Goal: Task Accomplishment & Management: Manage account settings

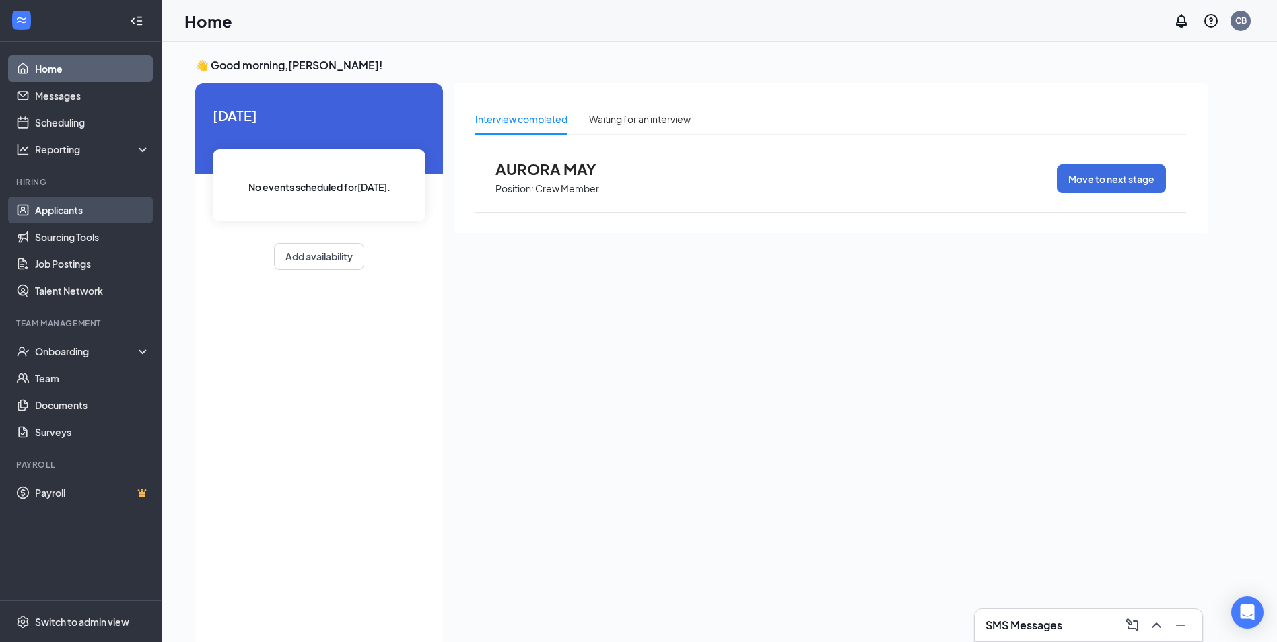
click at [77, 221] on link "Applicants" at bounding box center [92, 210] width 115 height 27
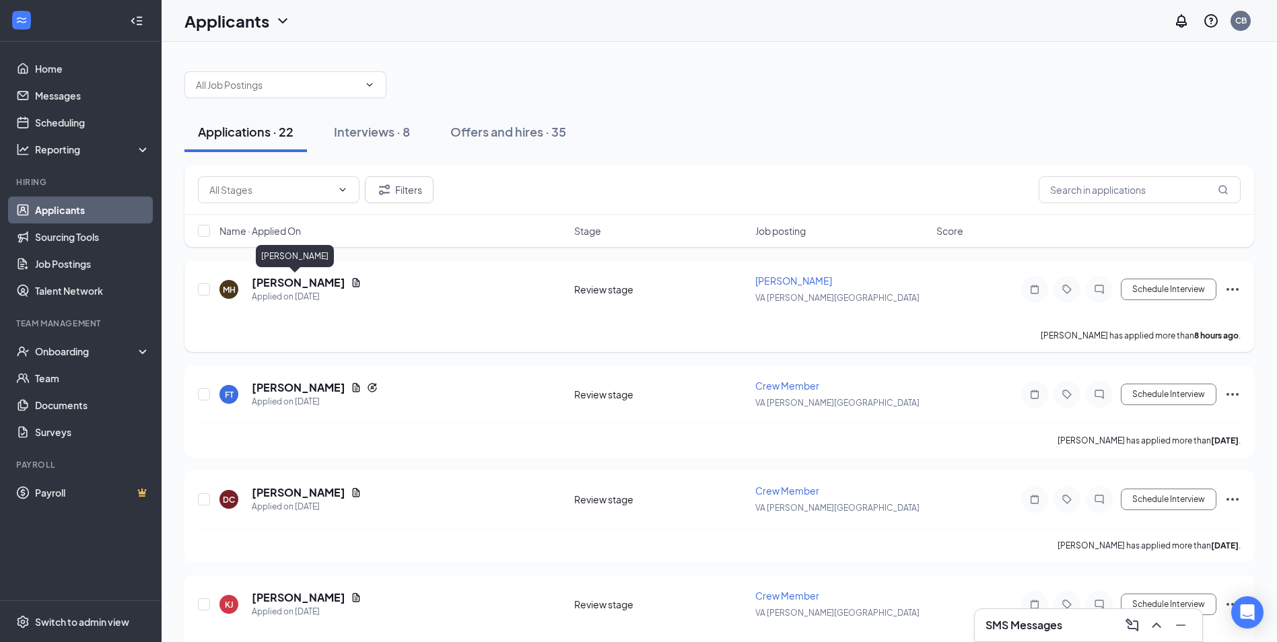
click at [294, 286] on h5 "[PERSON_NAME]" at bounding box center [299, 282] width 94 height 15
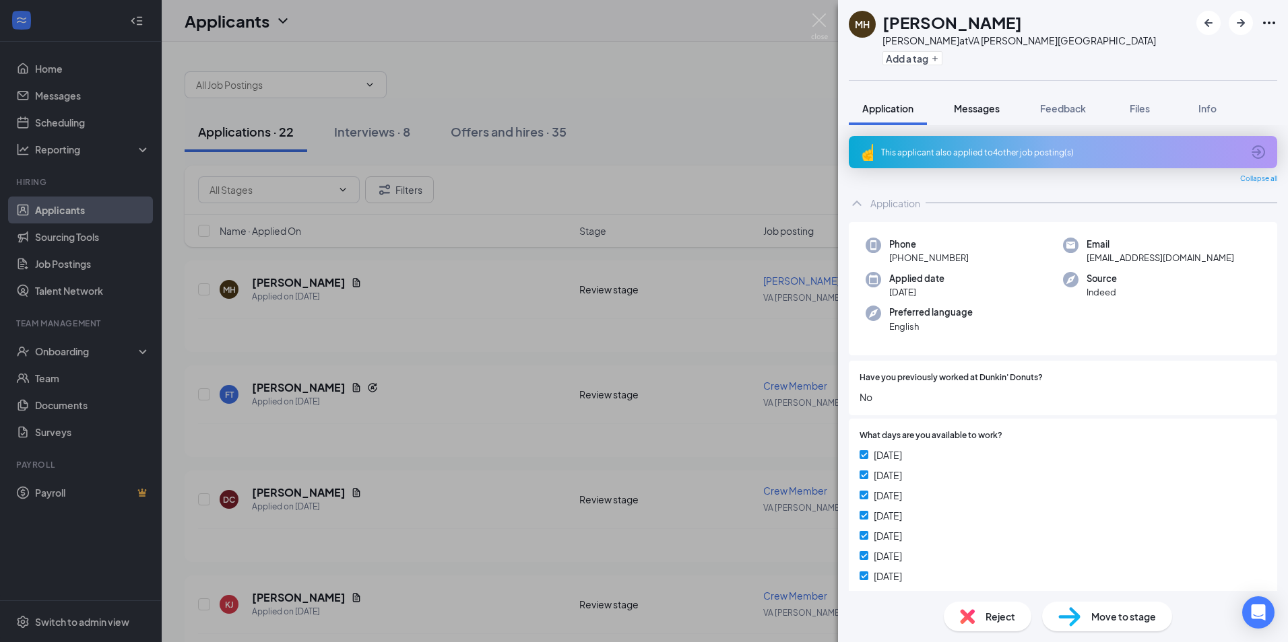
click at [982, 117] on button "Messages" at bounding box center [976, 109] width 73 height 34
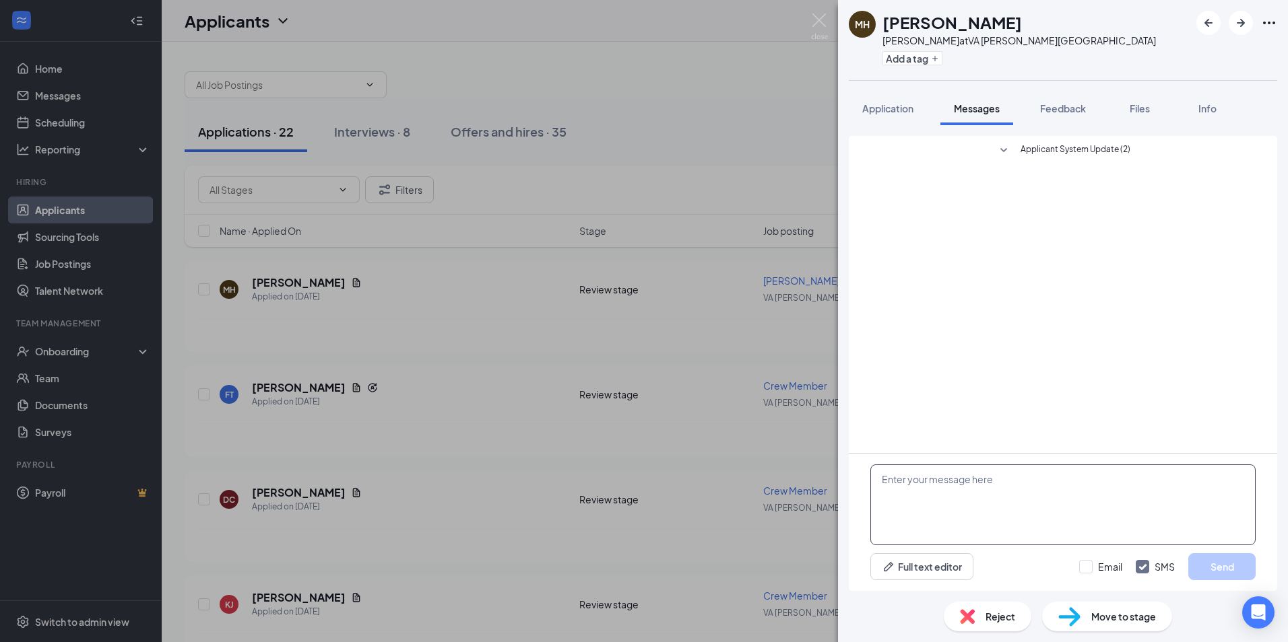
click at [1068, 502] on textarea at bounding box center [1062, 505] width 385 height 81
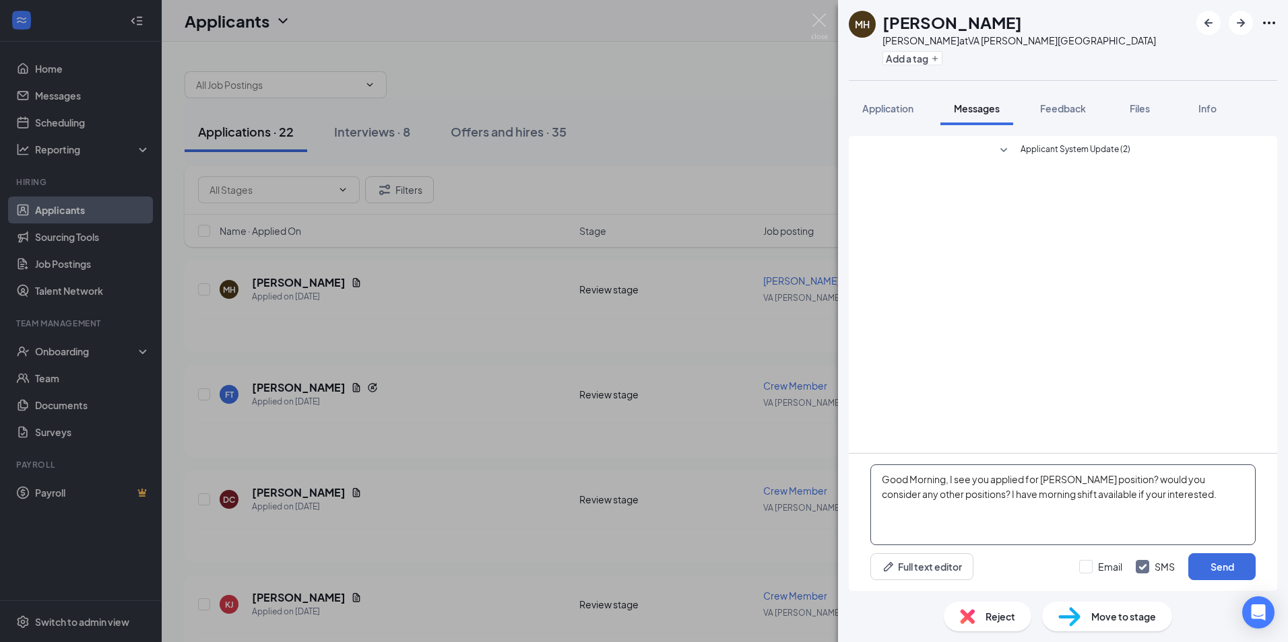
click at [1133, 490] on textarea "Good Morning, I see you applied for [PERSON_NAME] position? would you consider …" at bounding box center [1062, 505] width 385 height 81
click at [1145, 497] on textarea "Good Morning, I see you applied for [PERSON_NAME] position? would you consider …" at bounding box center [1062, 505] width 385 height 81
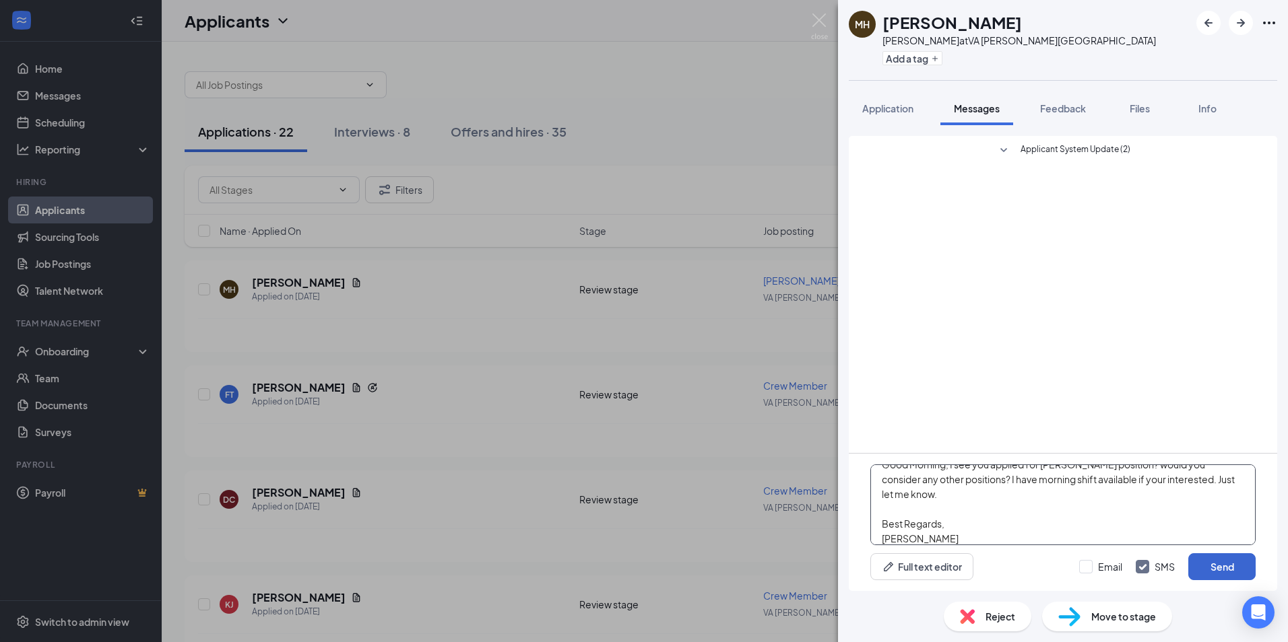
type textarea "Good Morning, I see you applied for [PERSON_NAME] position? would you consider …"
click at [1213, 560] on button "Send" at bounding box center [1221, 567] width 67 height 27
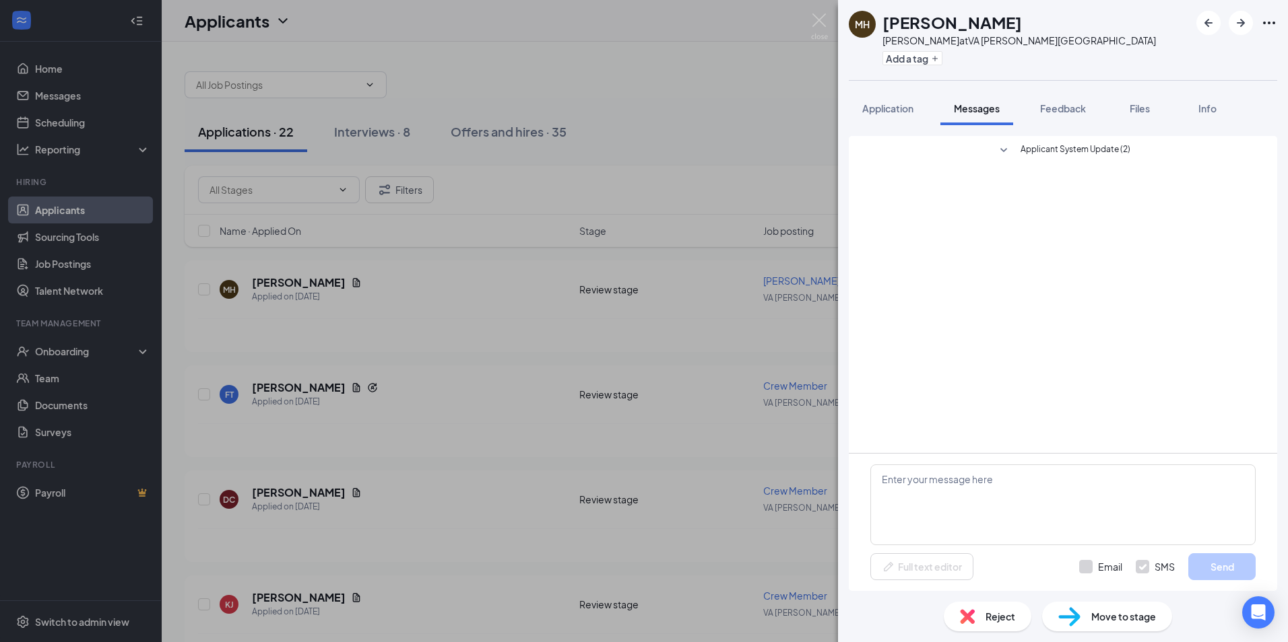
scroll to position [0, 0]
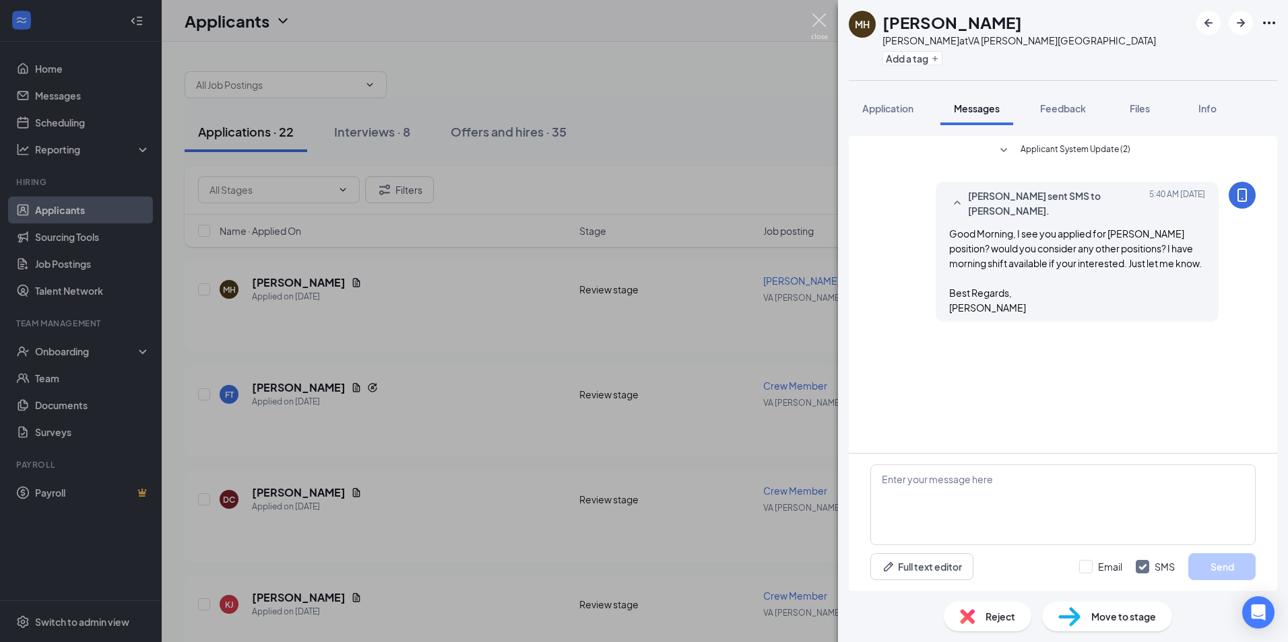
click at [827, 22] on img at bounding box center [819, 26] width 17 height 26
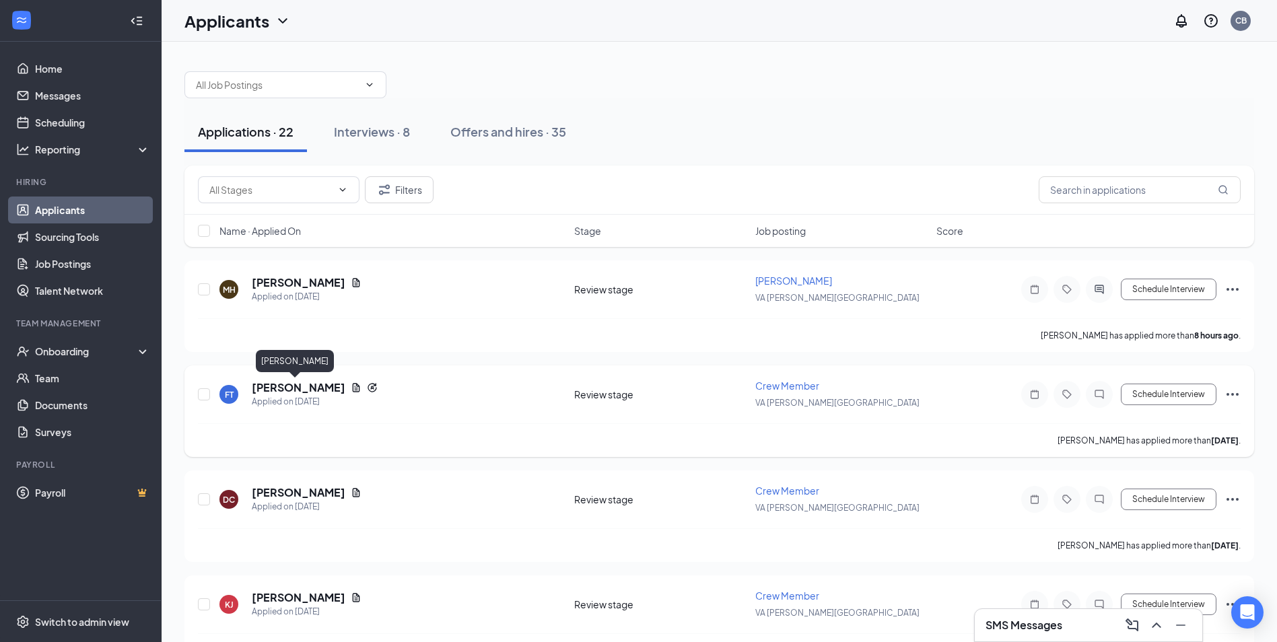
click at [281, 389] on h5 "[PERSON_NAME]" at bounding box center [299, 387] width 94 height 15
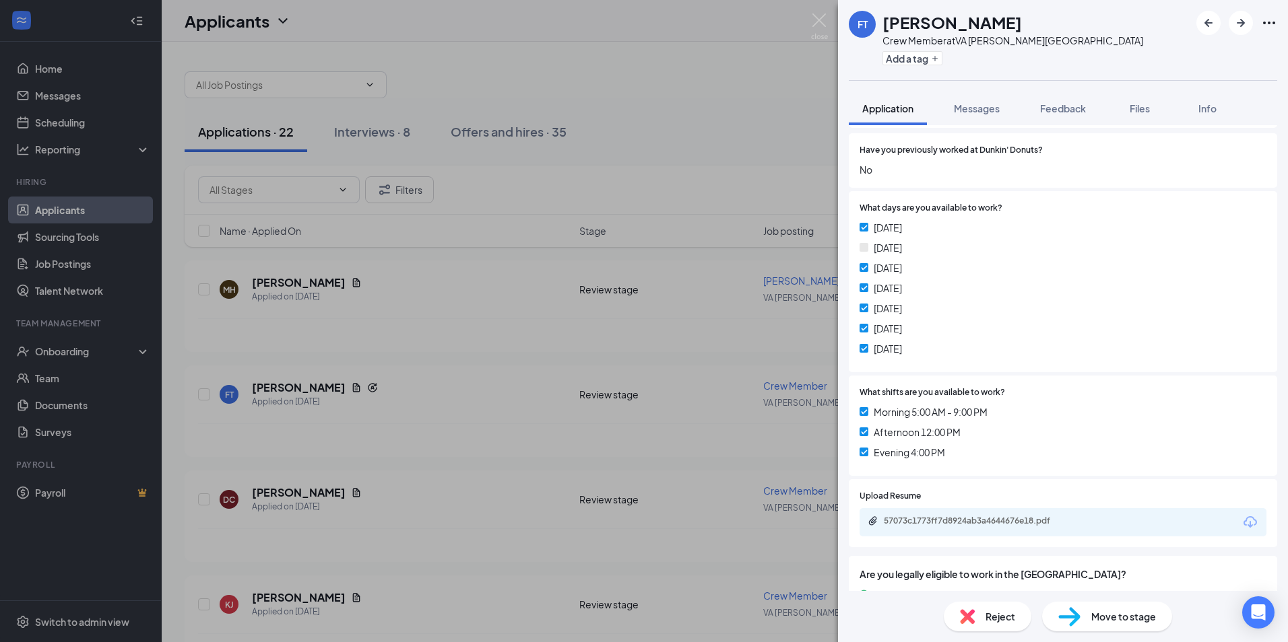
scroll to position [367, 0]
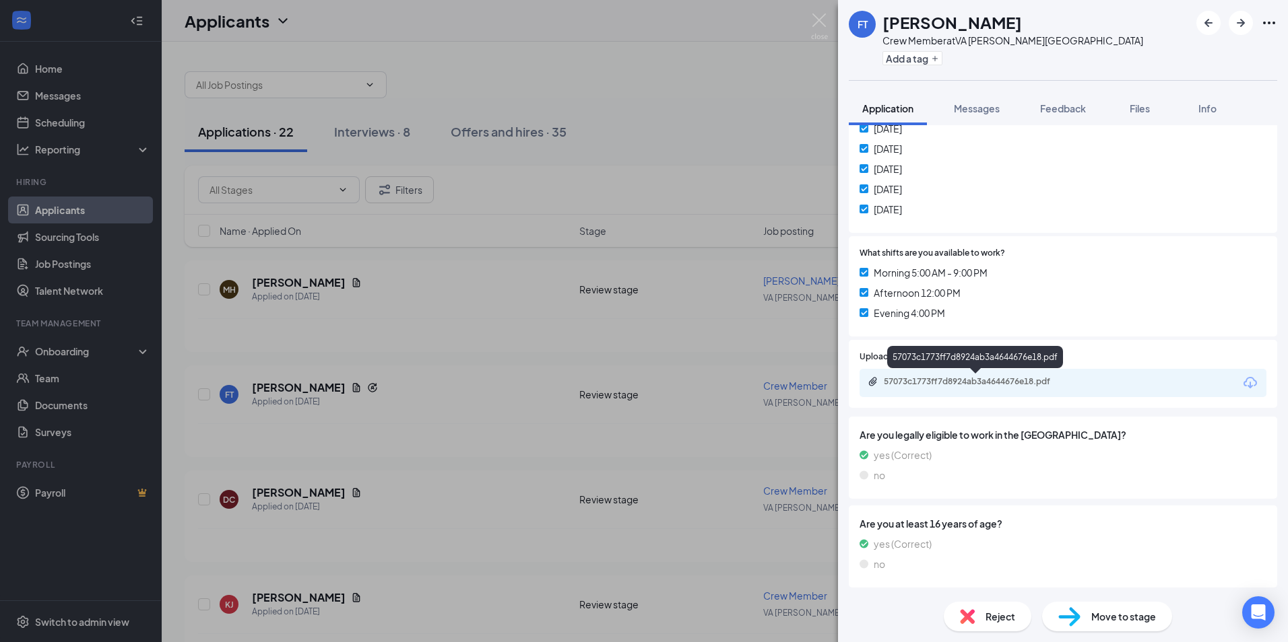
click at [1021, 388] on div "57073c1773ff7d8924ab3a4644676e18.pdf" at bounding box center [976, 382] width 218 height 13
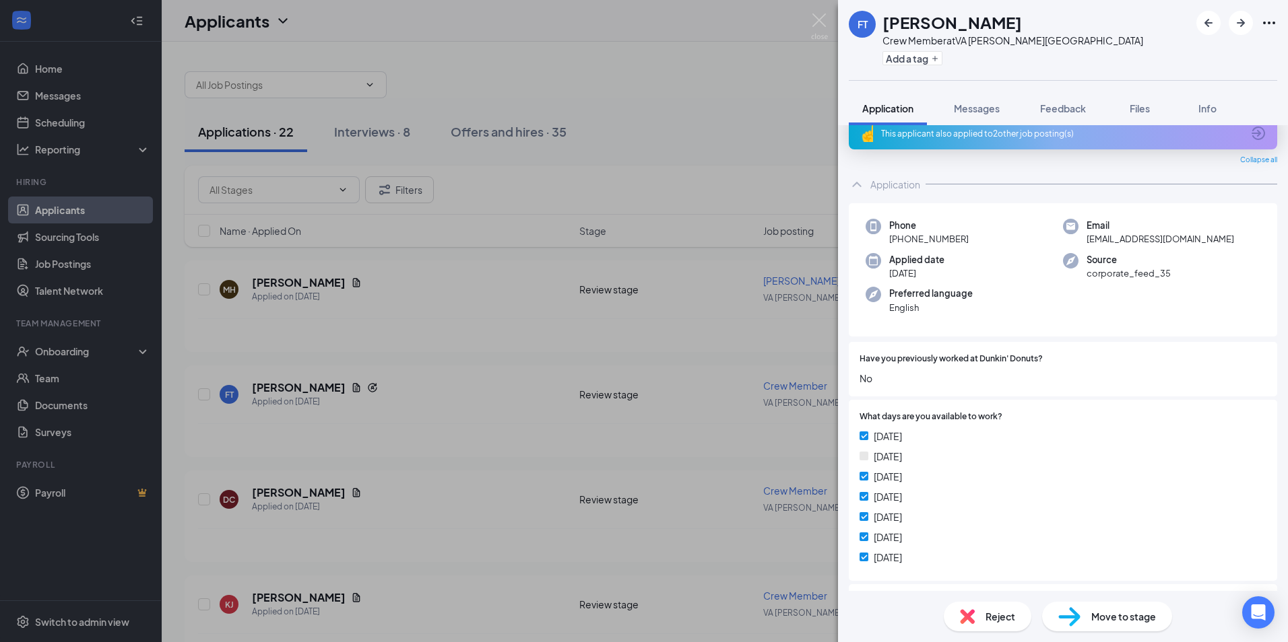
scroll to position [0, 0]
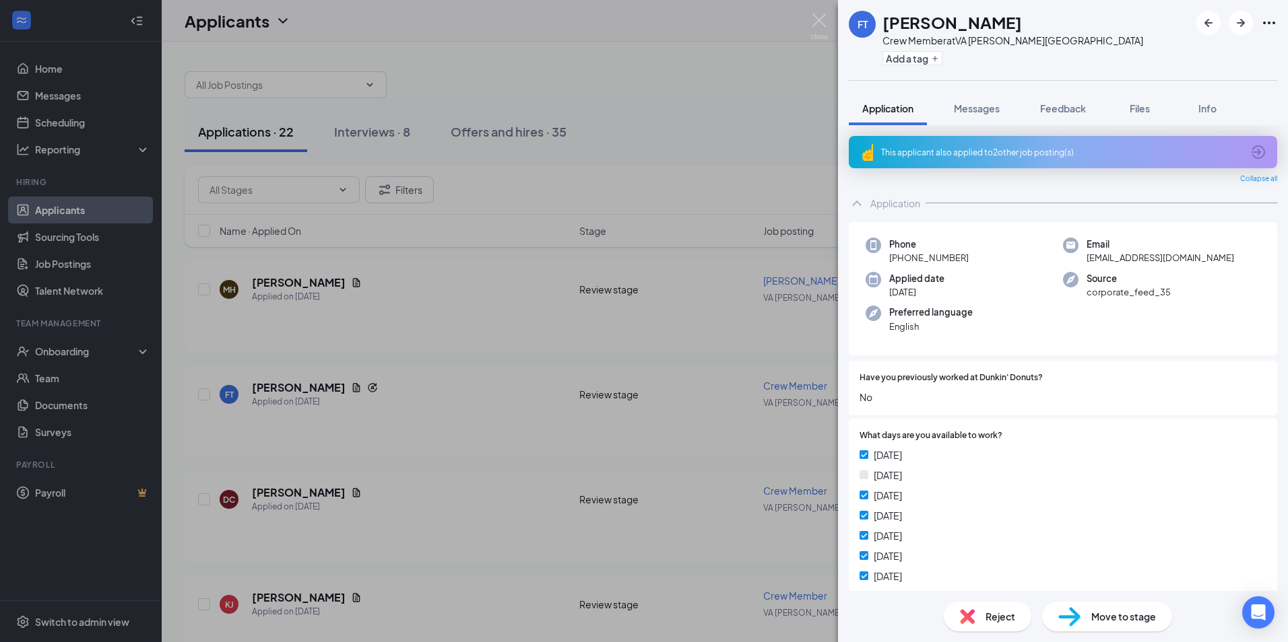
click at [1071, 155] on div "This applicant also applied to 2 other job posting(s)" at bounding box center [1061, 152] width 361 height 11
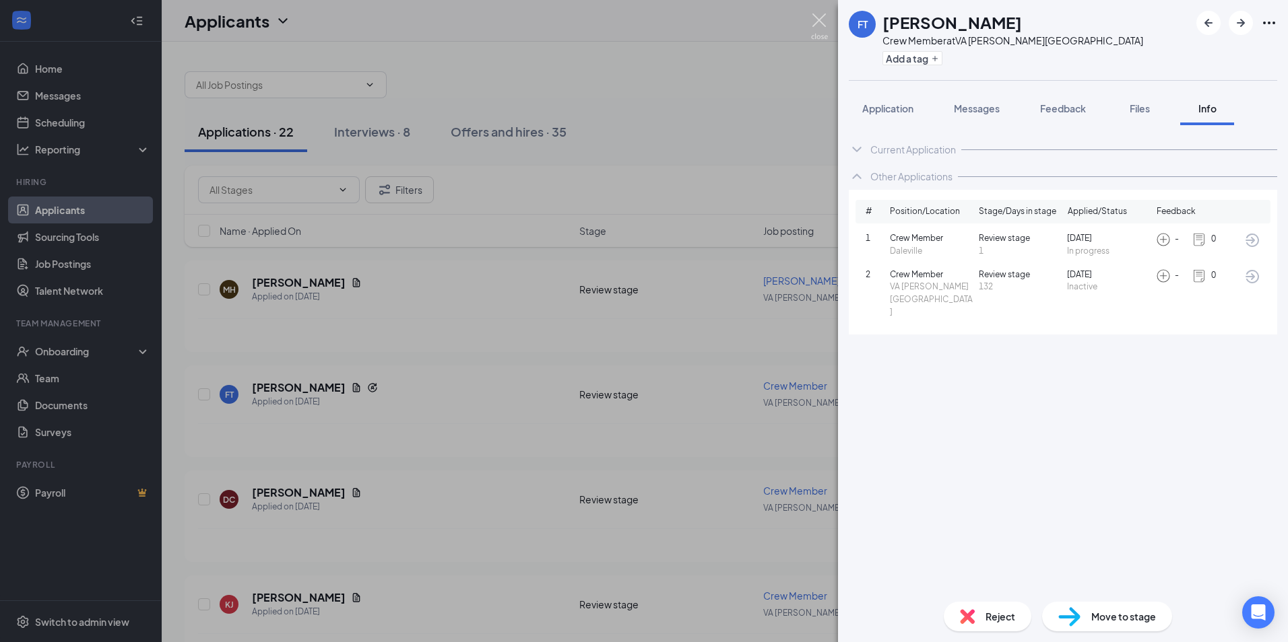
click at [825, 17] on img at bounding box center [819, 26] width 17 height 26
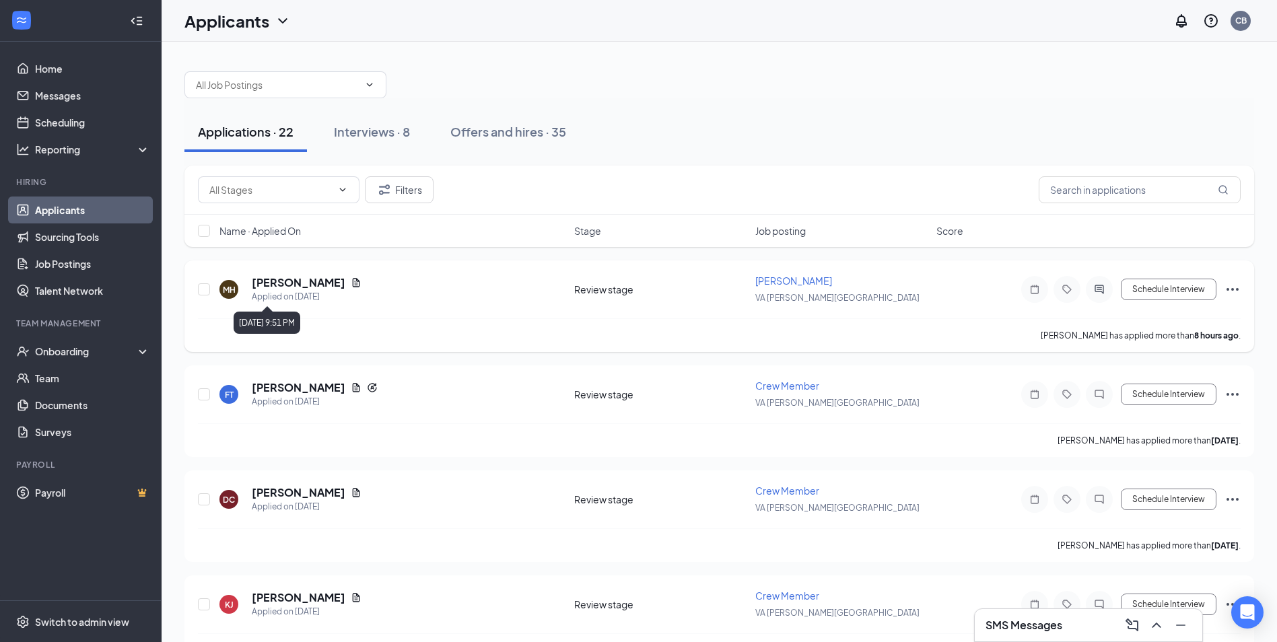
click at [293, 294] on div "Applied on [DATE]" at bounding box center [307, 296] width 110 height 13
click at [307, 287] on h5 "[PERSON_NAME]" at bounding box center [299, 282] width 94 height 15
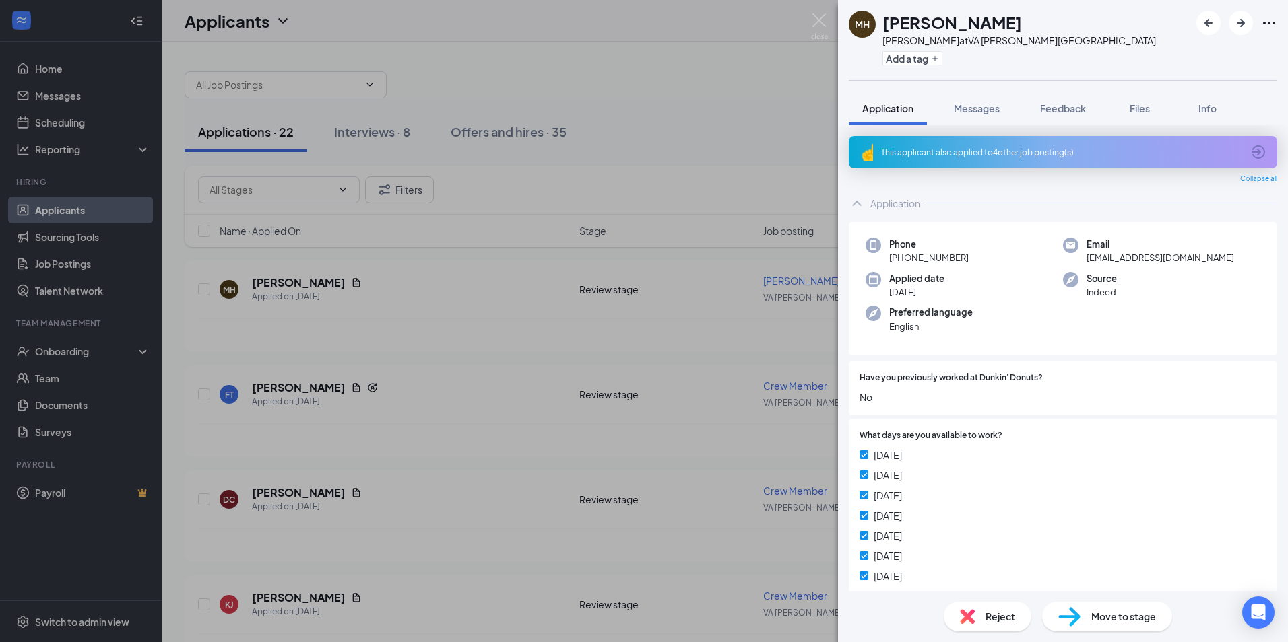
click at [939, 155] on div "This applicant also applied to 4 other job posting(s)" at bounding box center [1061, 152] width 361 height 11
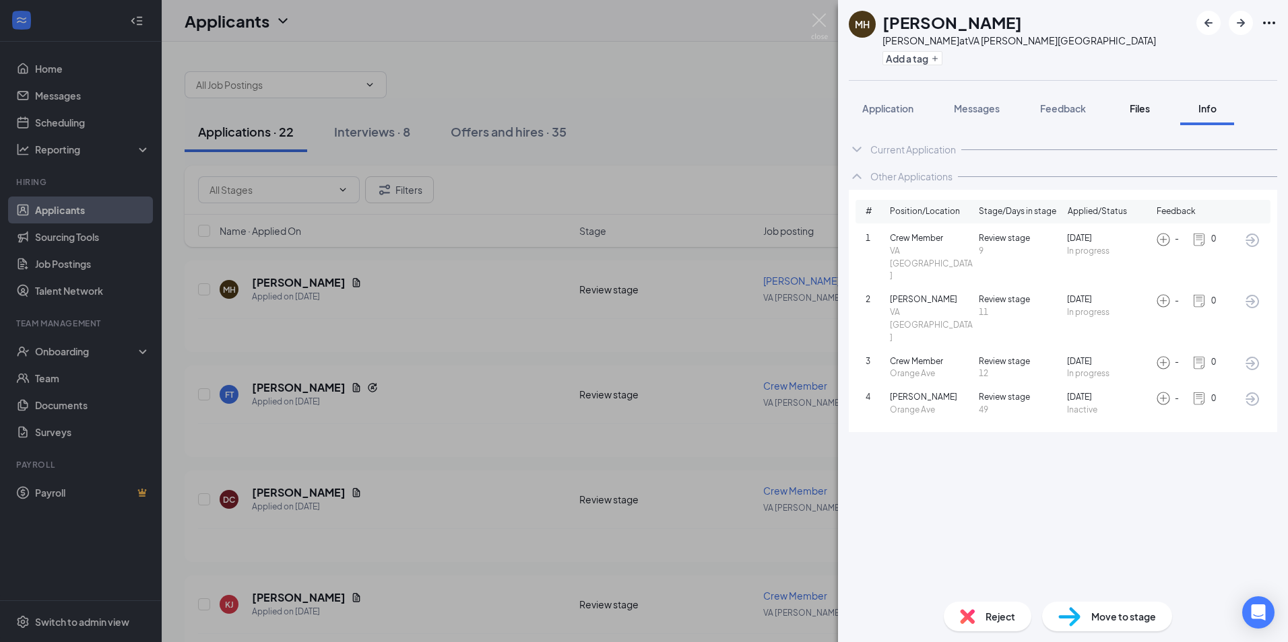
click at [1134, 106] on span "Files" at bounding box center [1139, 108] width 20 height 12
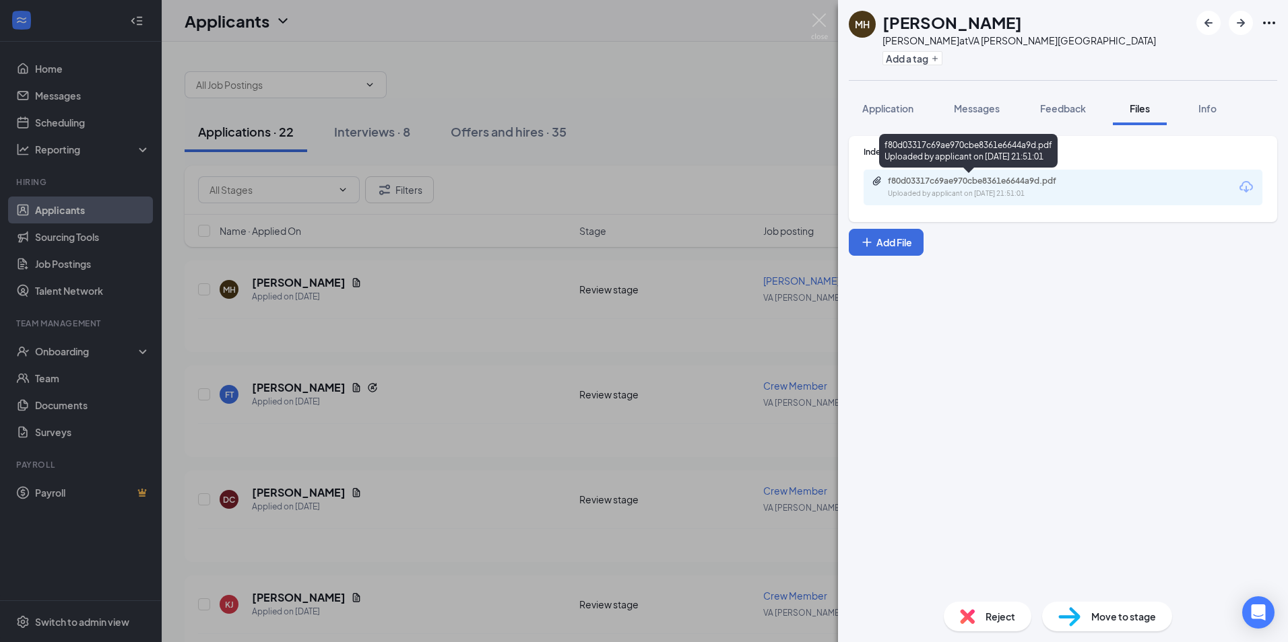
click at [1030, 190] on div "Uploaded by applicant on [DATE] 21:51:01" at bounding box center [989, 194] width 202 height 11
click at [820, 24] on img at bounding box center [819, 26] width 17 height 26
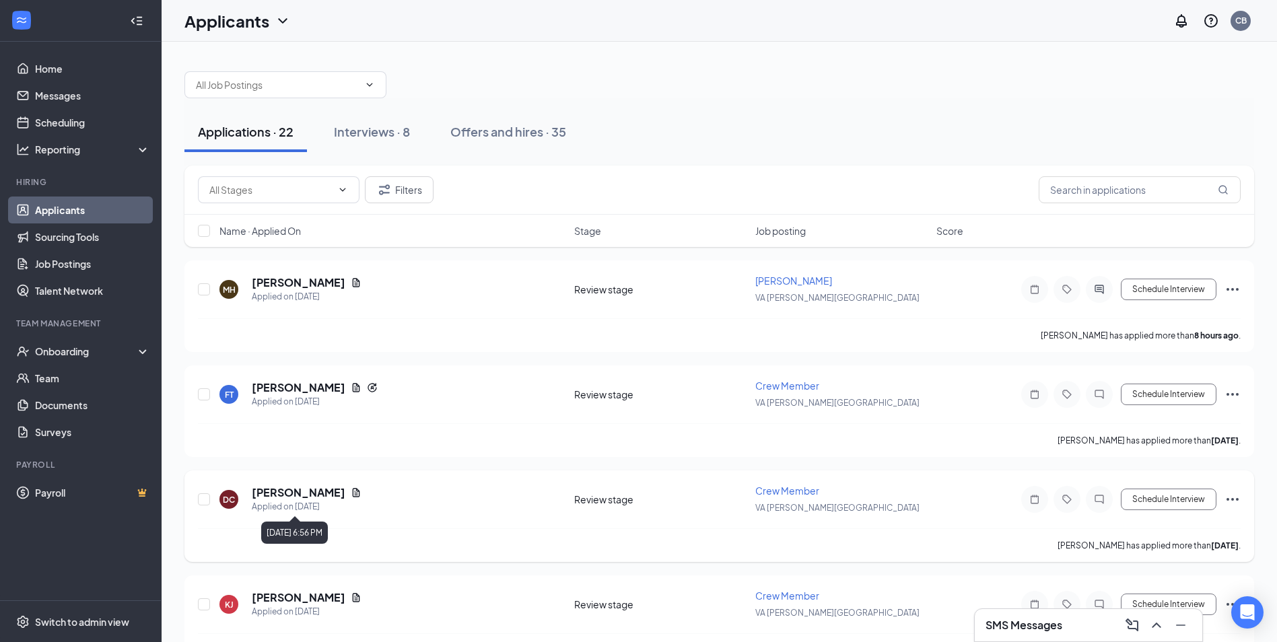
click at [336, 501] on div "Applied on [DATE]" at bounding box center [307, 506] width 110 height 13
click at [311, 498] on h5 "[PERSON_NAME]" at bounding box center [299, 493] width 94 height 15
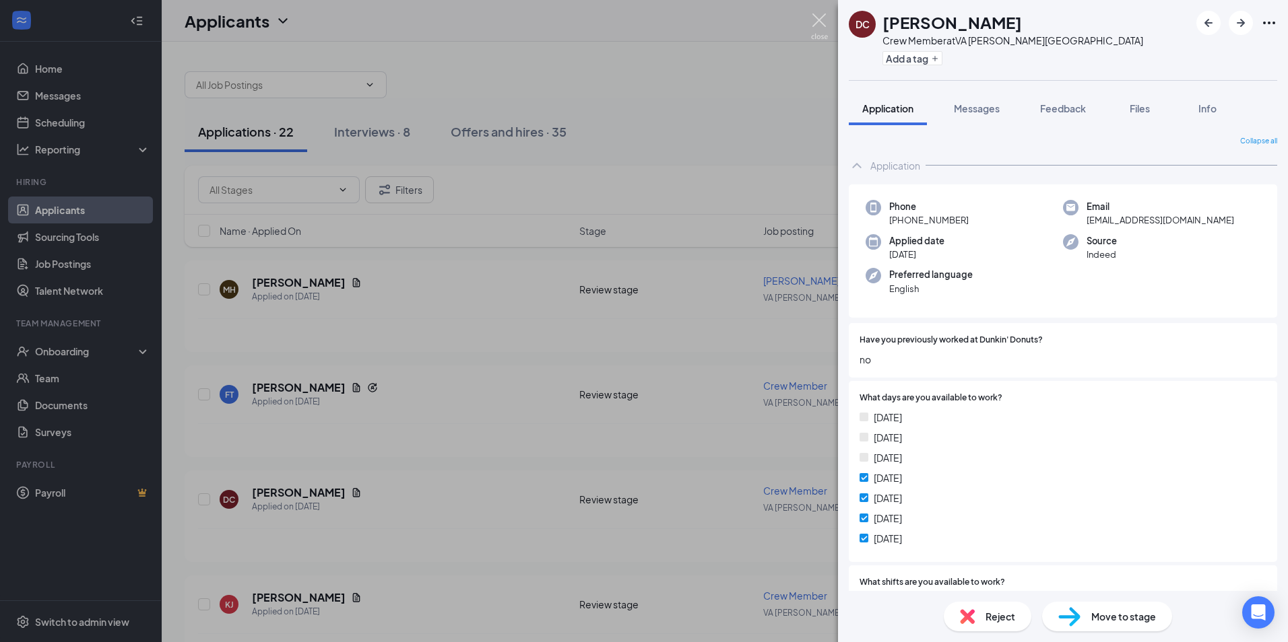
click at [817, 23] on img at bounding box center [819, 26] width 17 height 26
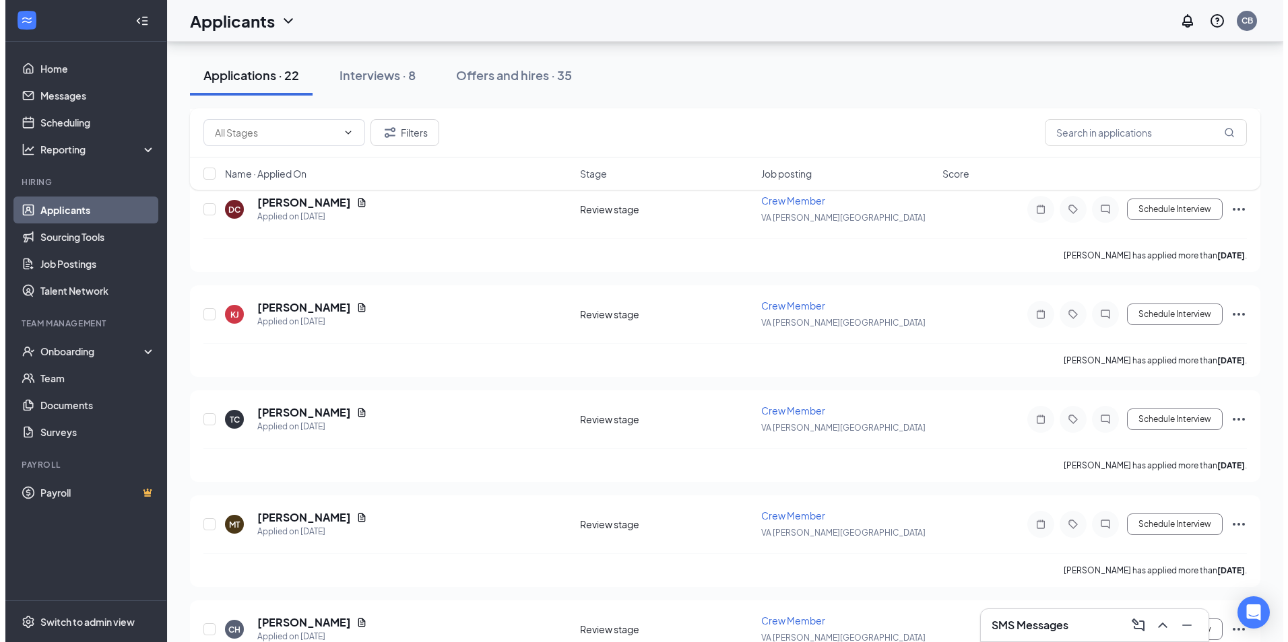
scroll to position [306, 0]
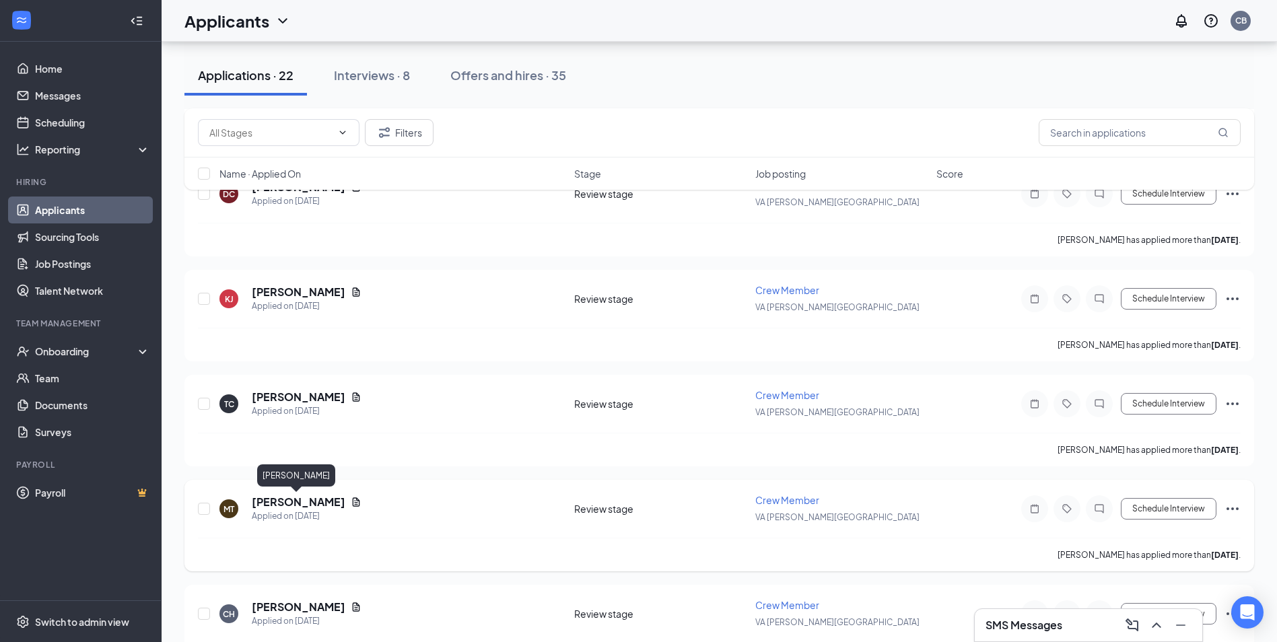
click at [278, 498] on h5 "[PERSON_NAME]" at bounding box center [299, 502] width 94 height 15
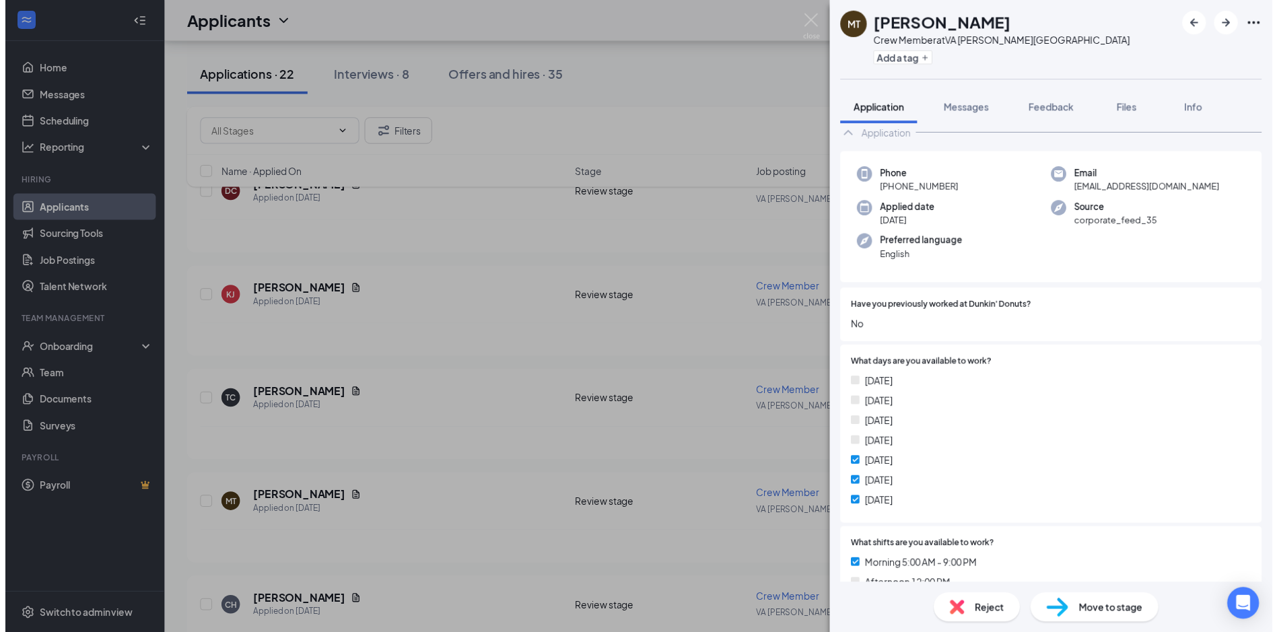
scroll to position [30, 0]
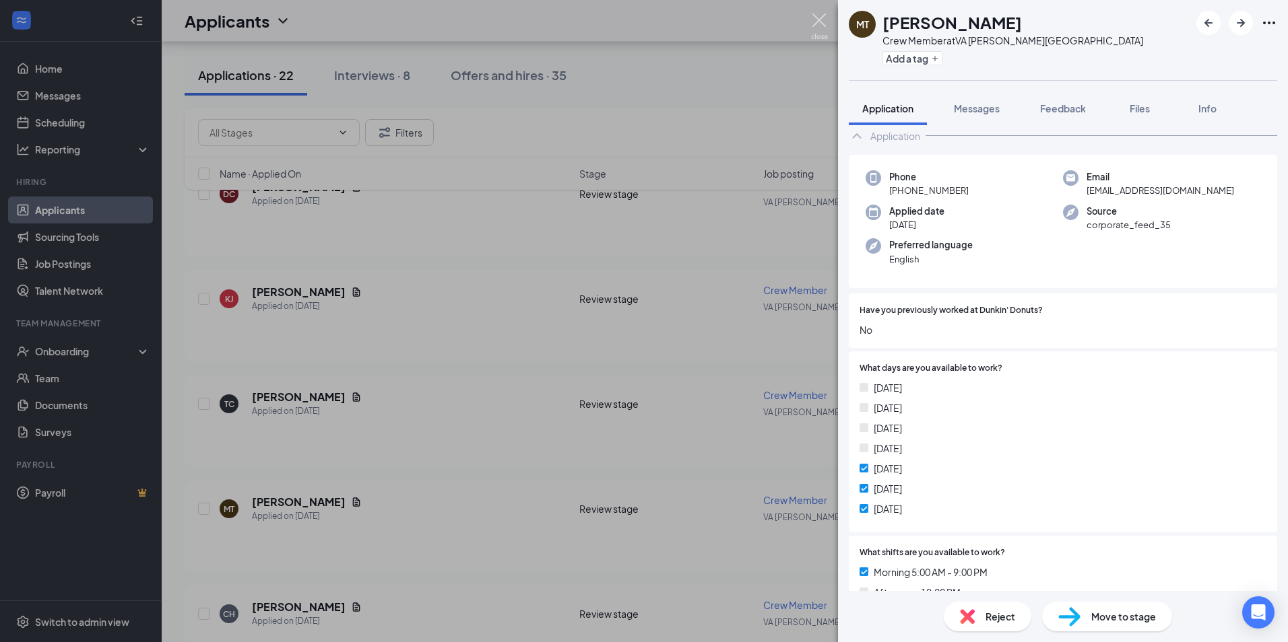
click at [813, 28] on img at bounding box center [819, 26] width 17 height 26
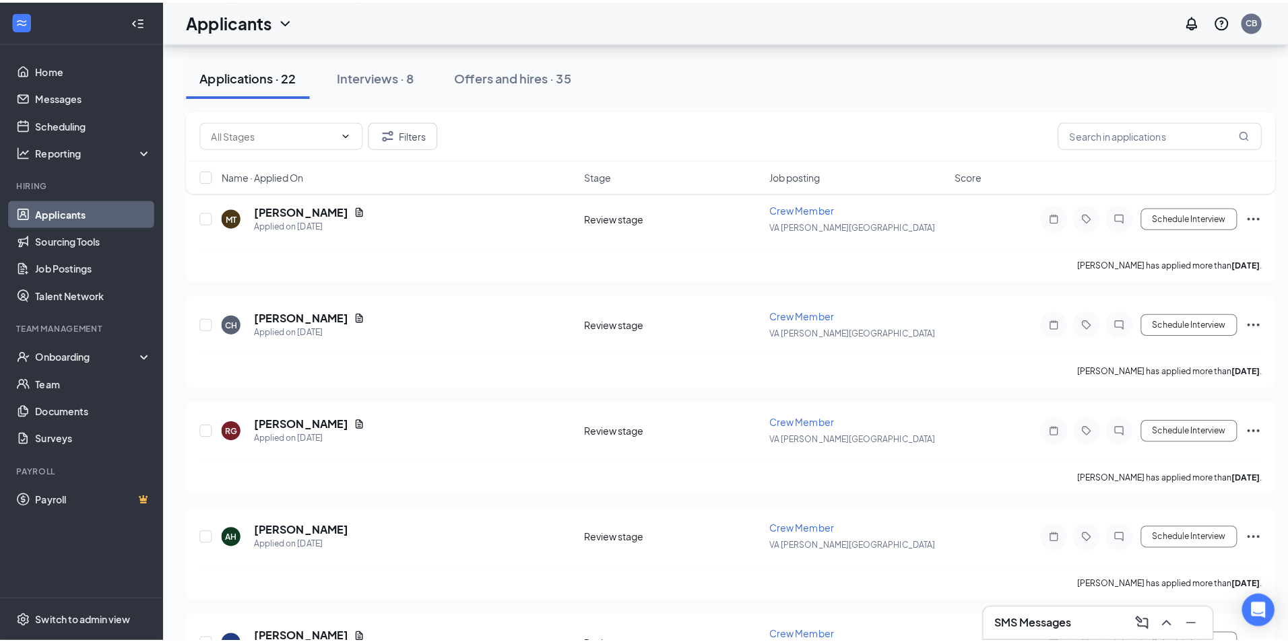
scroll to position [608, 0]
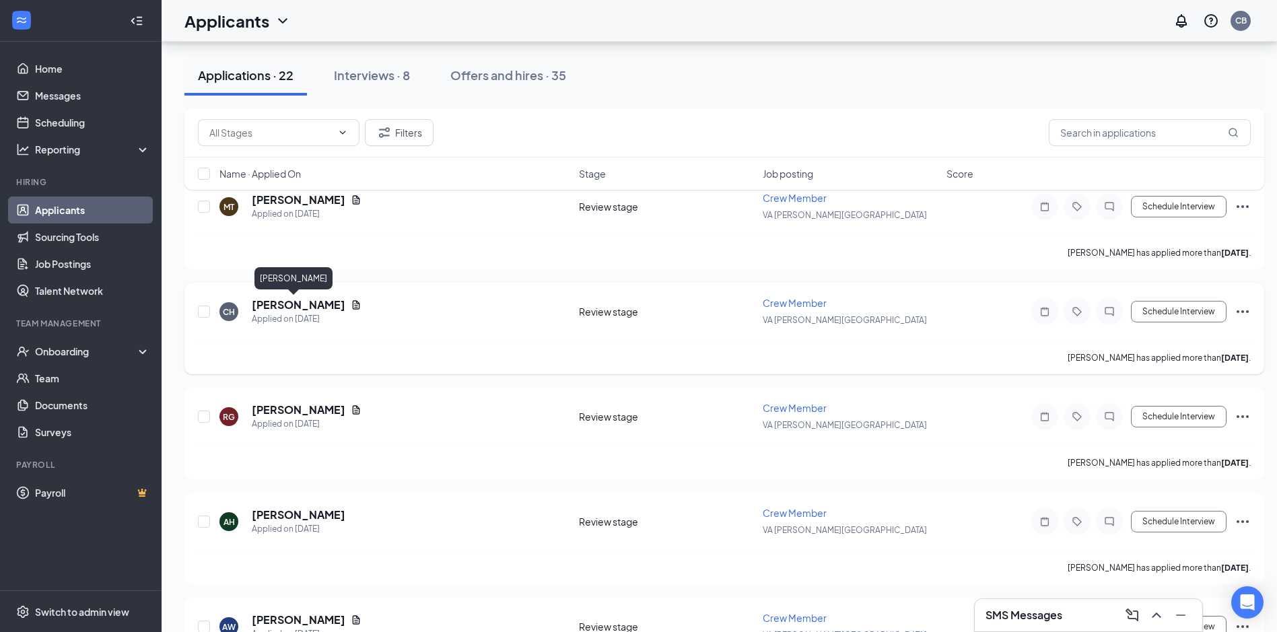
click at [294, 312] on h5 "[PERSON_NAME]" at bounding box center [299, 305] width 94 height 15
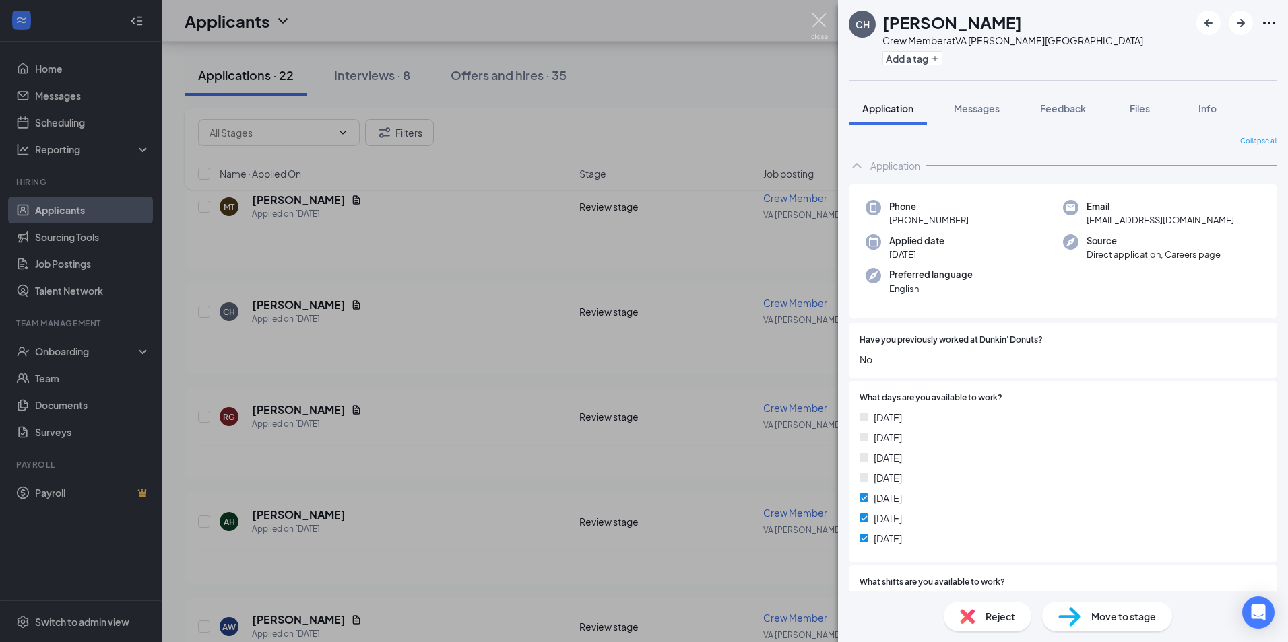
click at [813, 17] on img at bounding box center [819, 26] width 17 height 26
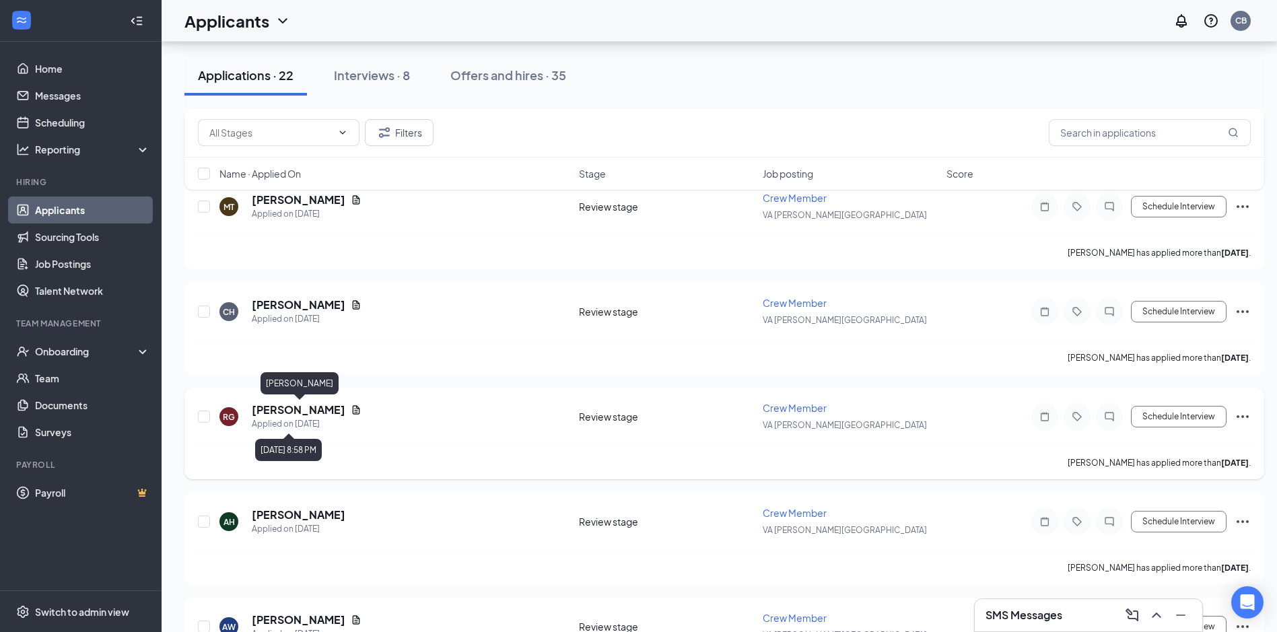
click at [318, 411] on h5 "[PERSON_NAME]" at bounding box center [299, 410] width 94 height 15
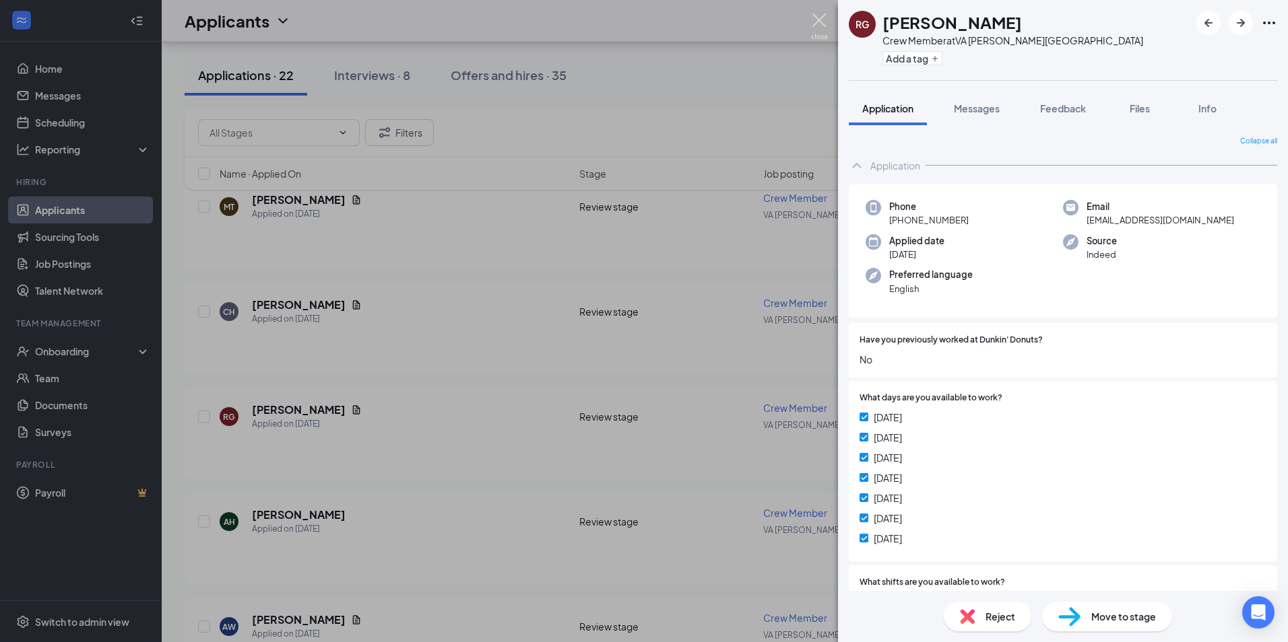
click at [820, 19] on img at bounding box center [819, 26] width 17 height 26
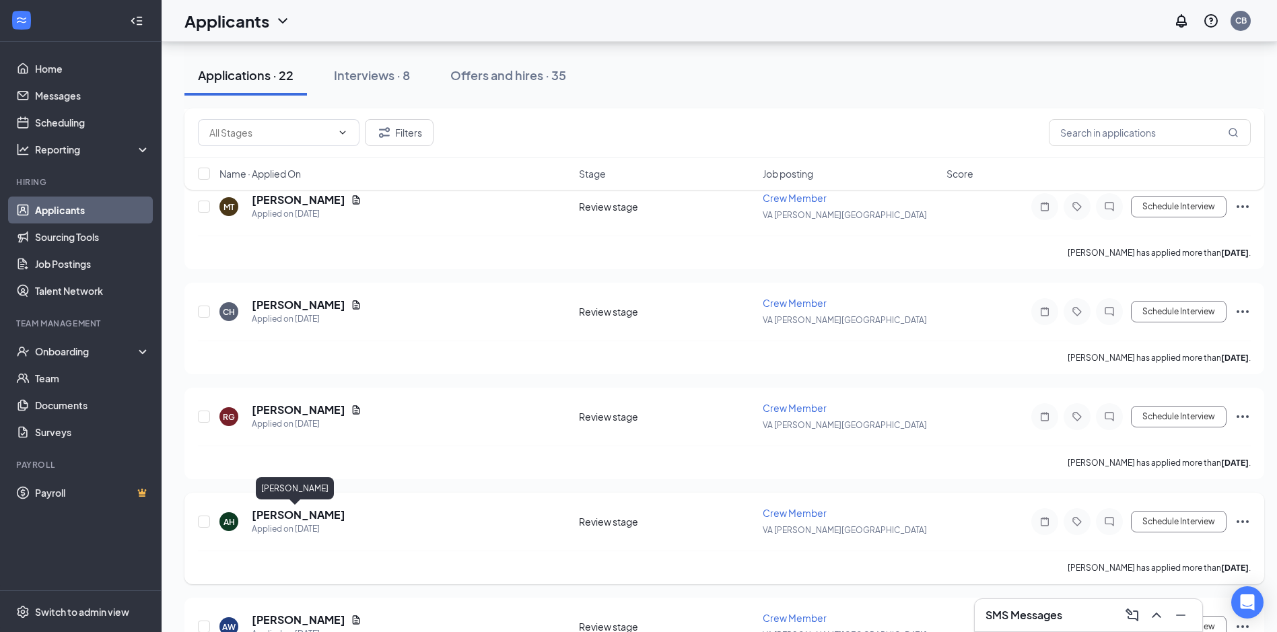
click at [307, 519] on h5 "[PERSON_NAME]" at bounding box center [299, 515] width 94 height 15
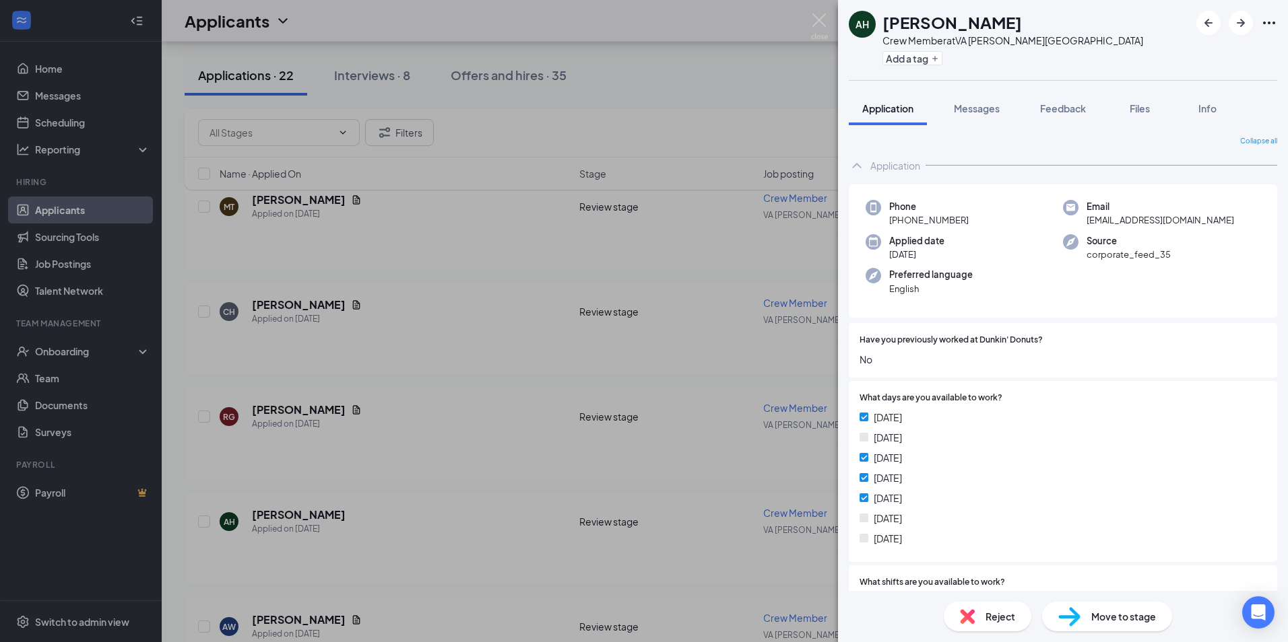
click at [807, 21] on div "AH [PERSON_NAME] Crew Member at [GEOGRAPHIC_DATA][PERSON_NAME] Add a tag Applic…" at bounding box center [644, 321] width 1288 height 642
click at [824, 28] on img at bounding box center [819, 26] width 17 height 26
